Goal: Find specific page/section: Find specific page/section

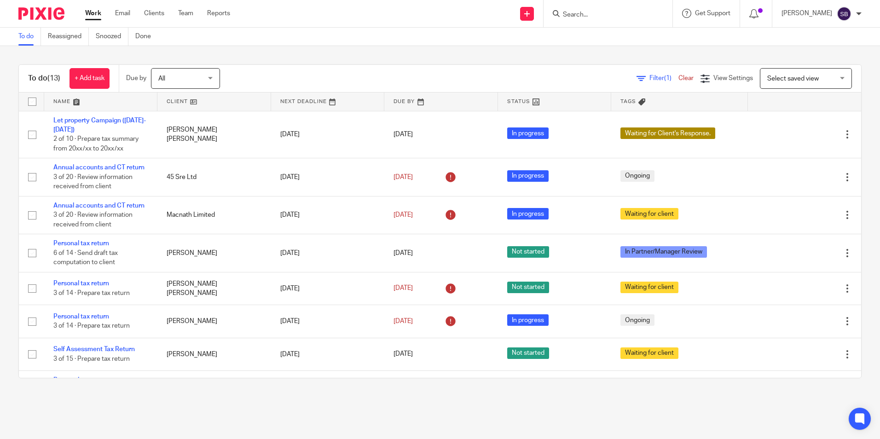
click at [625, 14] on input "Search" at bounding box center [603, 15] width 83 height 8
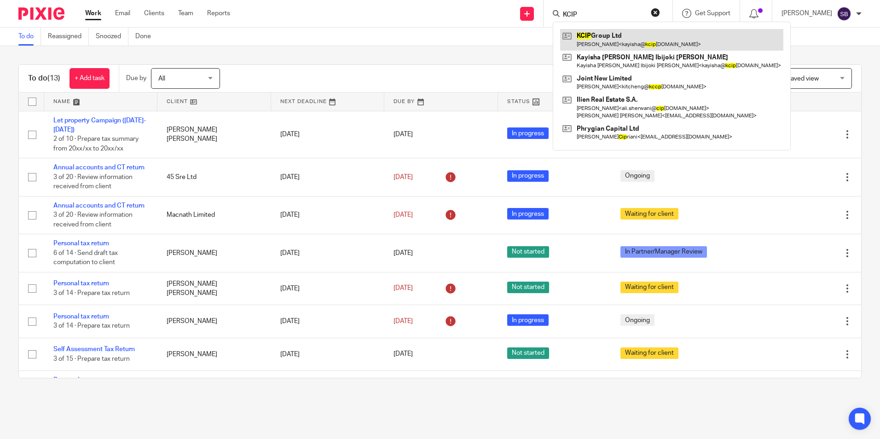
type input "KCIP"
click at [628, 37] on link at bounding box center [671, 39] width 223 height 21
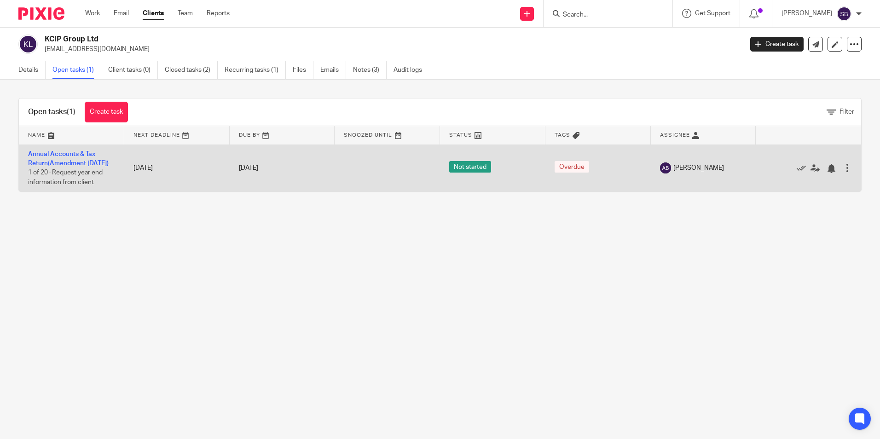
click at [52, 159] on td "Annual Accounts & Tax Return(Amendment 31 Jan 2025) 1 of 20 · Request year end …" at bounding box center [71, 168] width 105 height 47
click at [52, 156] on link "Annual Accounts & Tax Return(Amendment [DATE])" at bounding box center [68, 159] width 81 height 16
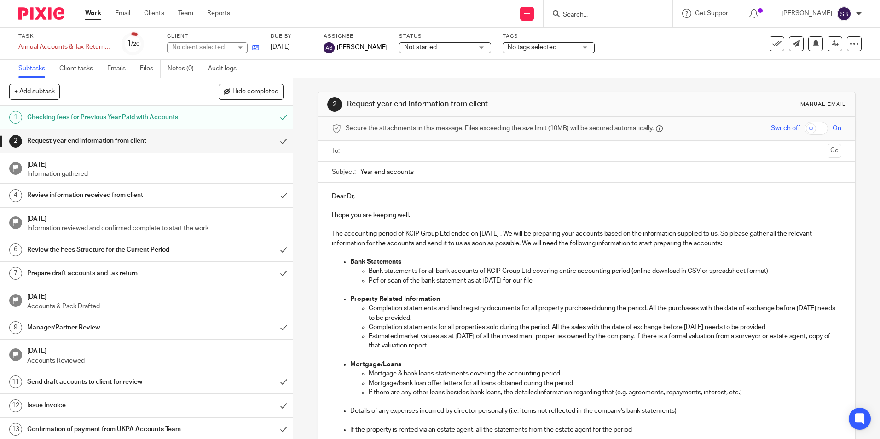
scroll to position [184, 0]
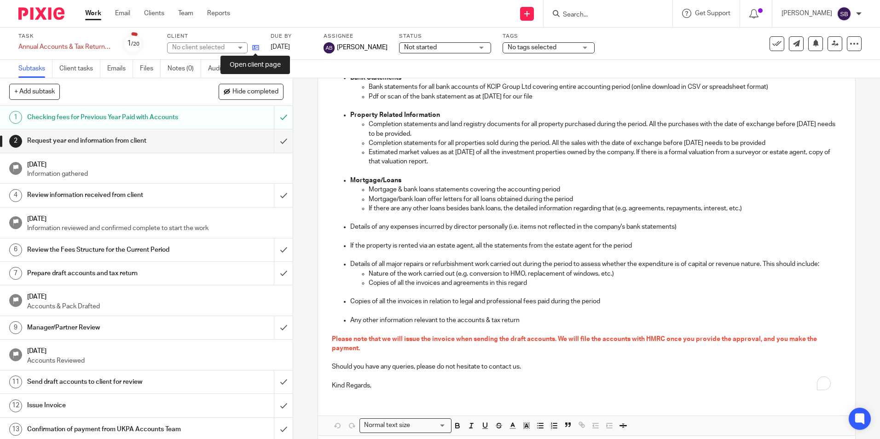
click at [254, 48] on icon at bounding box center [255, 47] width 7 height 7
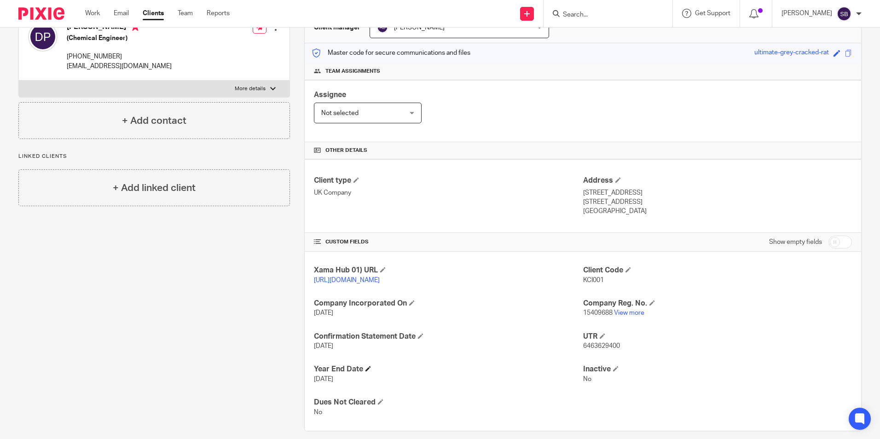
scroll to position [113, 0]
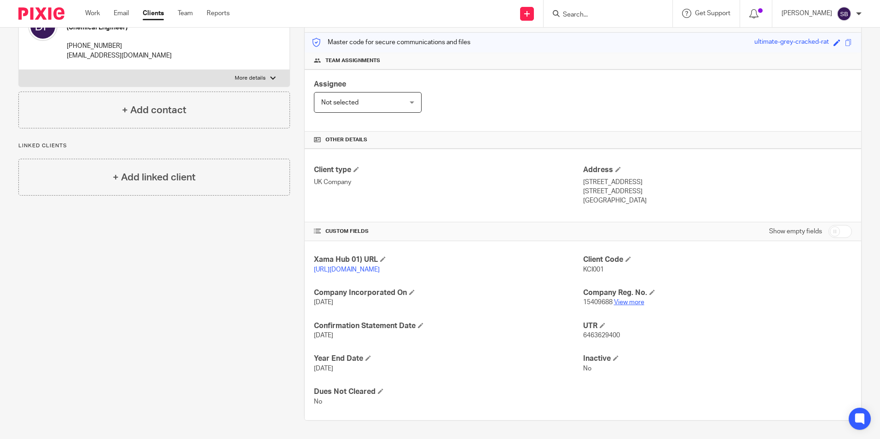
click at [627, 302] on link "View more" at bounding box center [629, 302] width 30 height 6
